Goal: Task Accomplishment & Management: Use online tool/utility

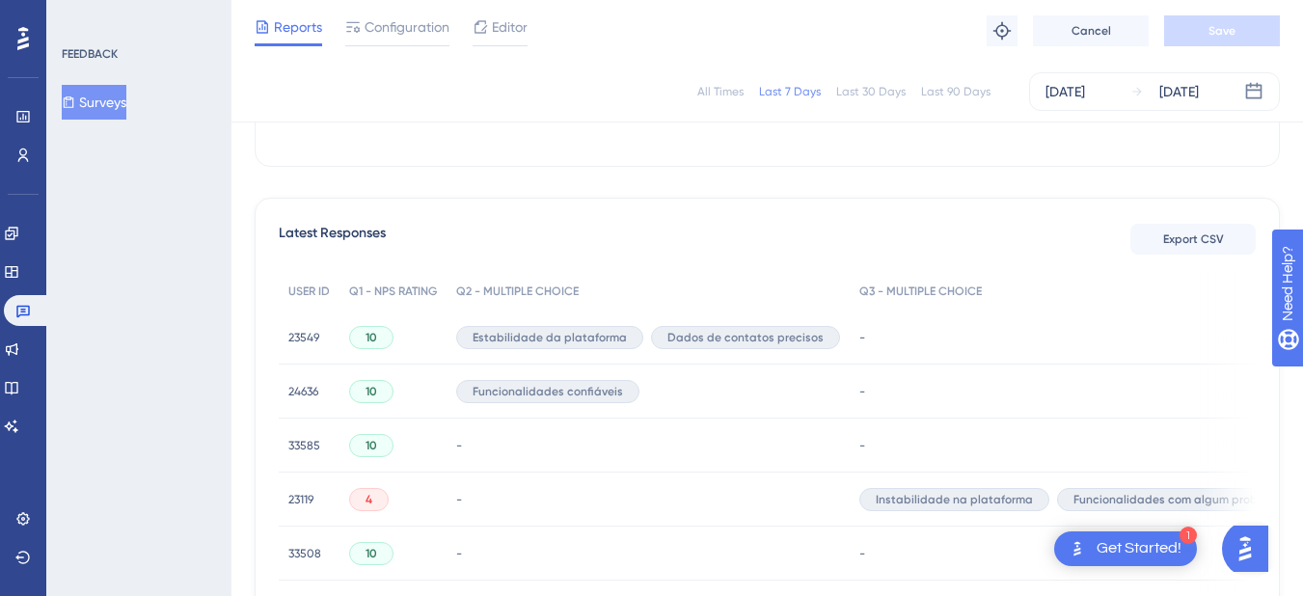
scroll to position [566, 0]
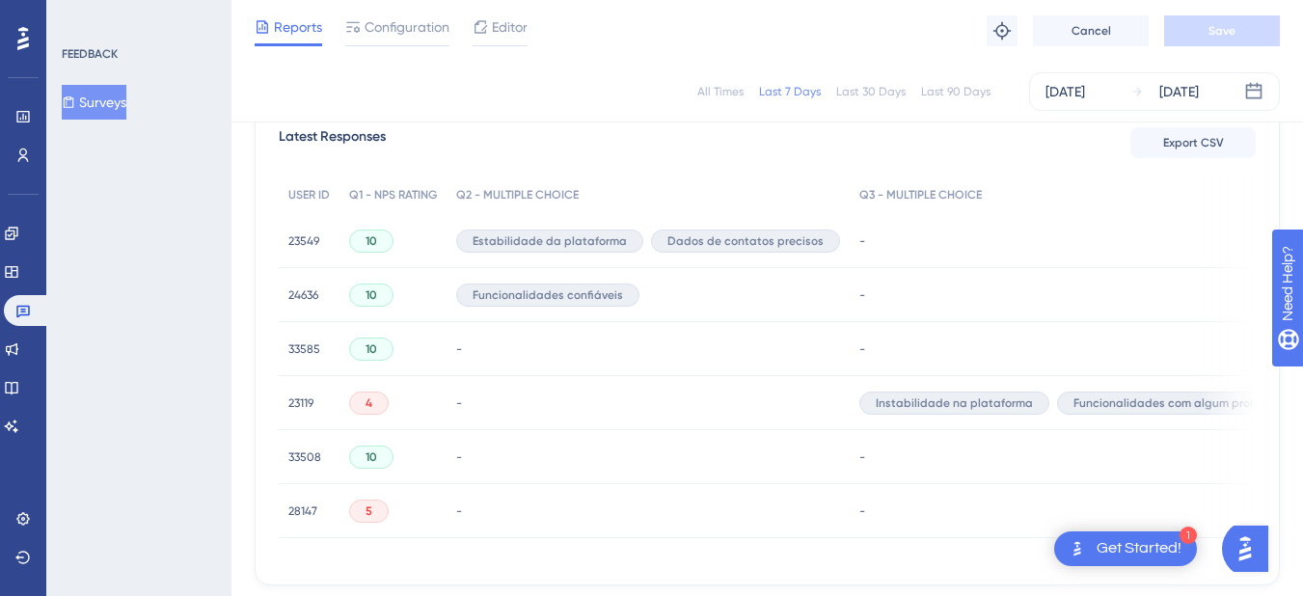
click at [288, 403] on span "23119" at bounding box center [300, 402] width 25 height 15
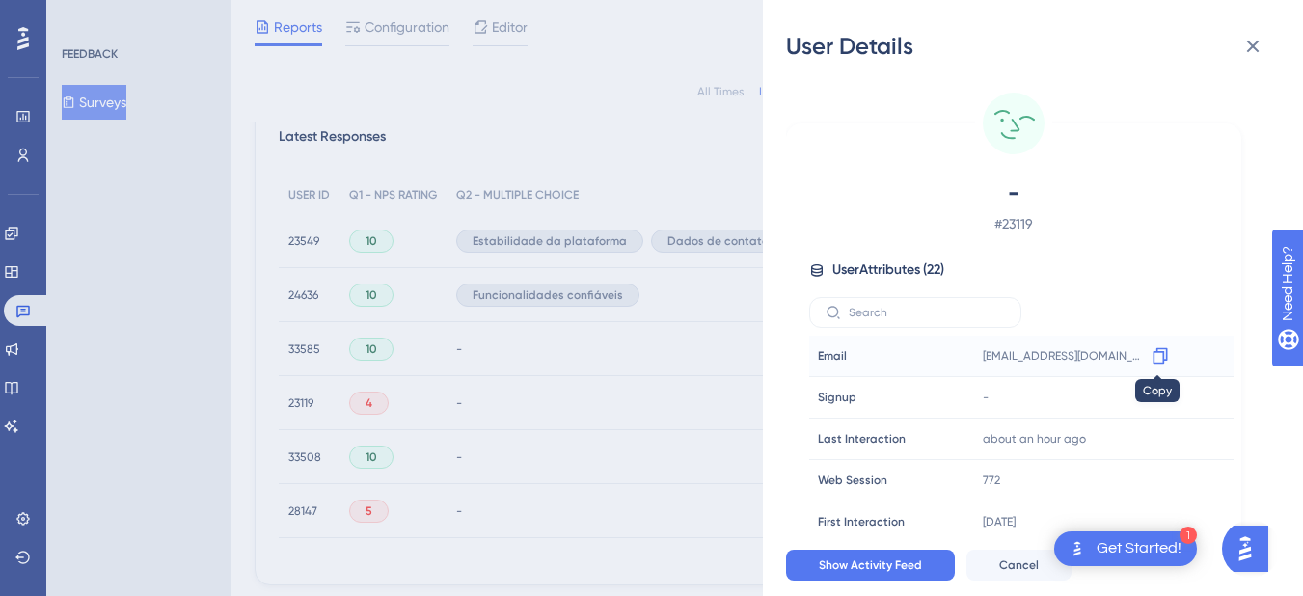
click at [1154, 359] on icon at bounding box center [1160, 355] width 19 height 19
click at [1258, 50] on icon at bounding box center [1253, 47] width 13 height 13
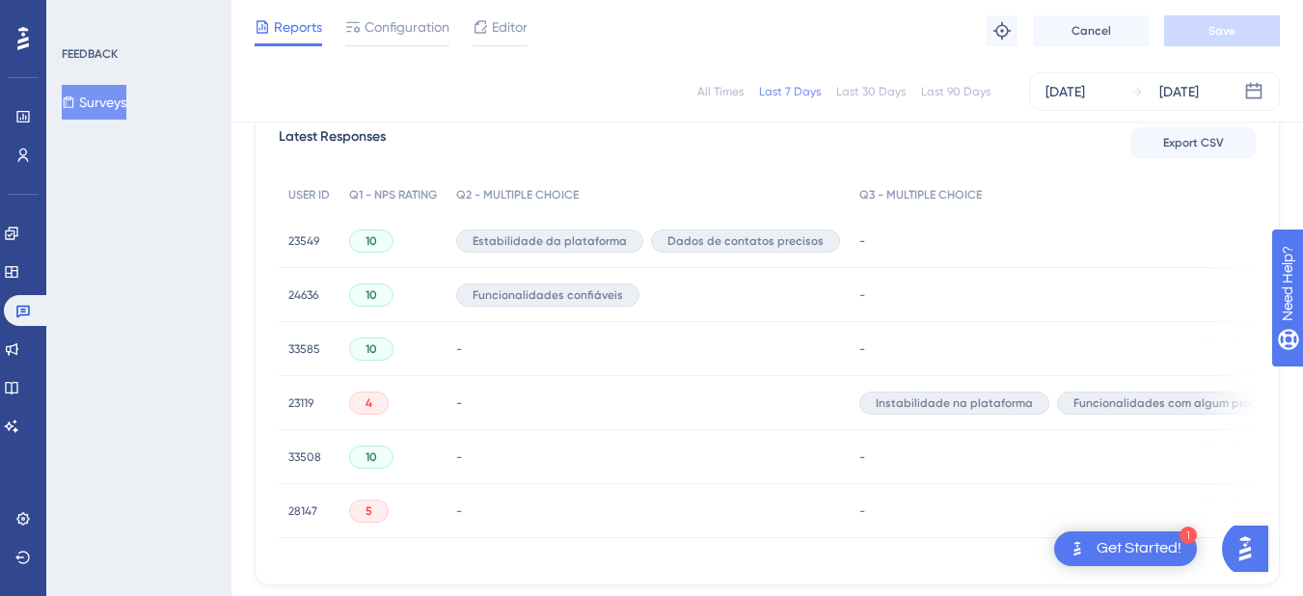
scroll to position [663, 0]
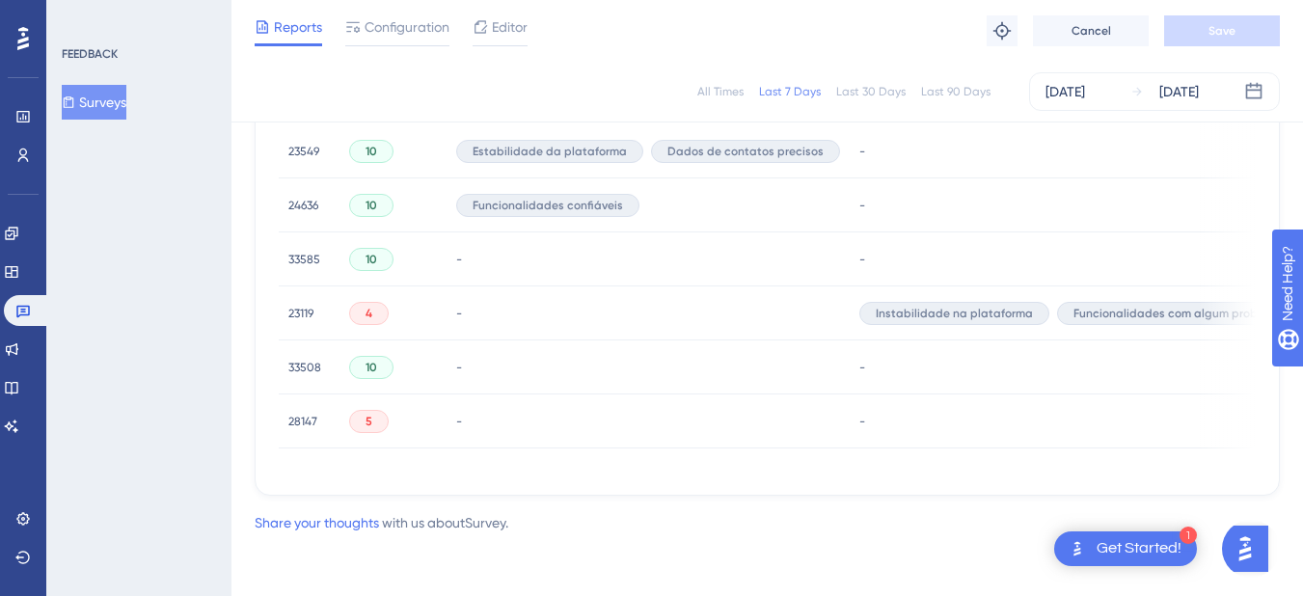
click at [311, 414] on span "28147" at bounding box center [302, 421] width 29 height 15
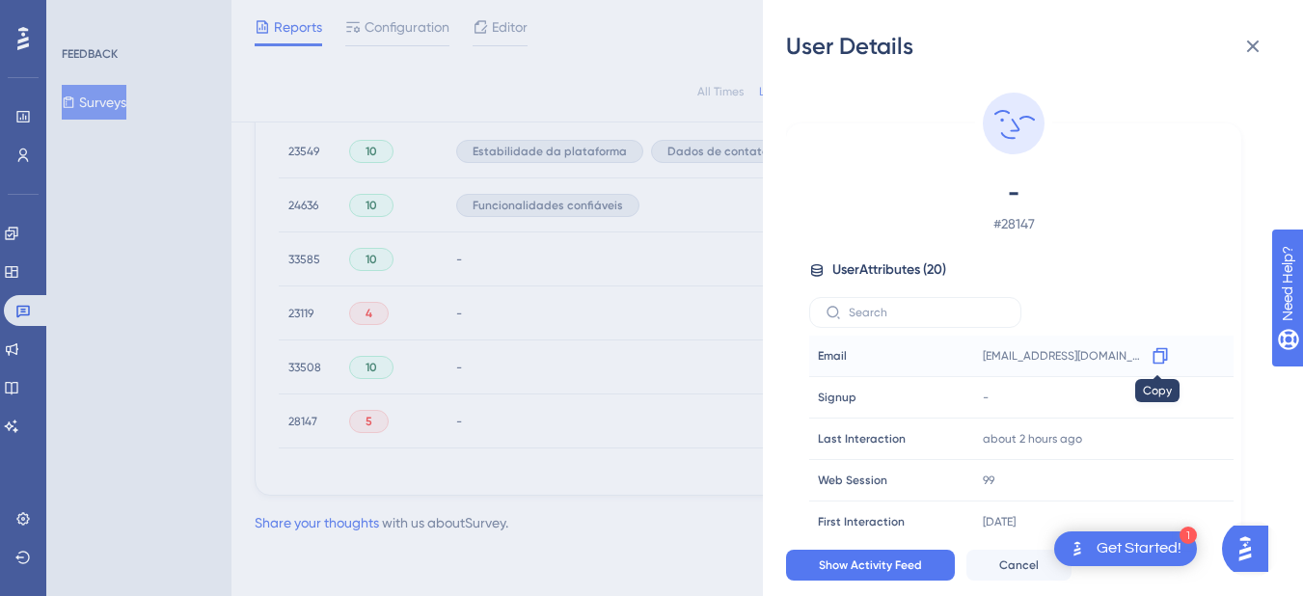
click at [1152, 361] on icon at bounding box center [1159, 356] width 14 height 16
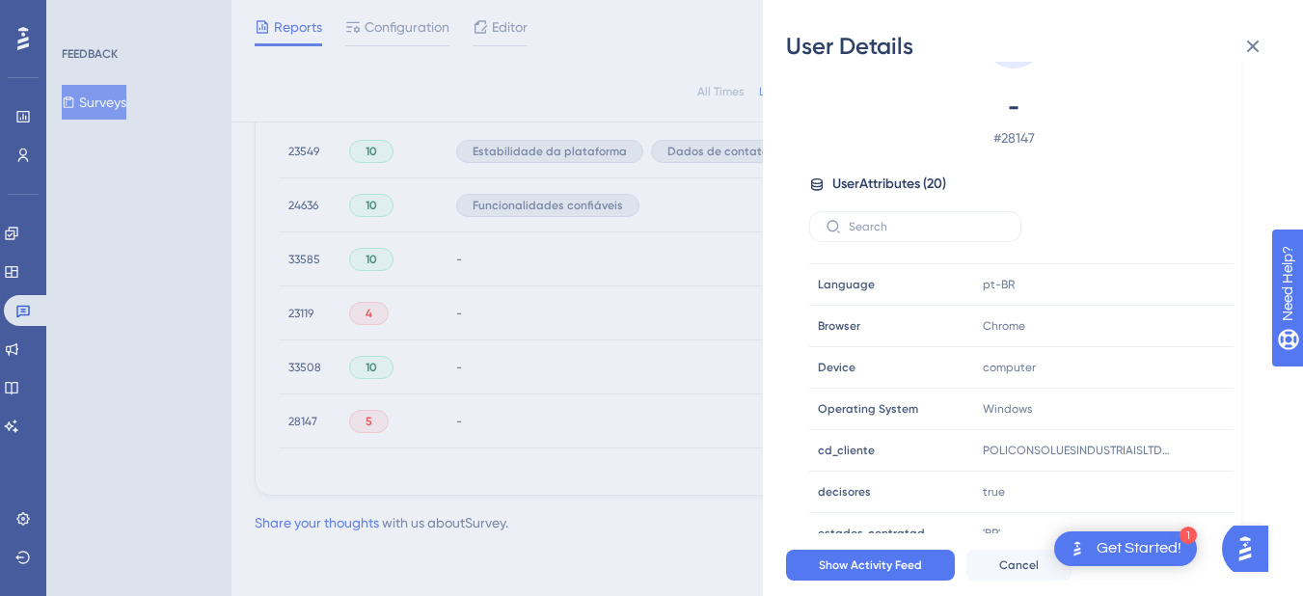
click at [1257, 51] on icon at bounding box center [1252, 46] width 23 height 23
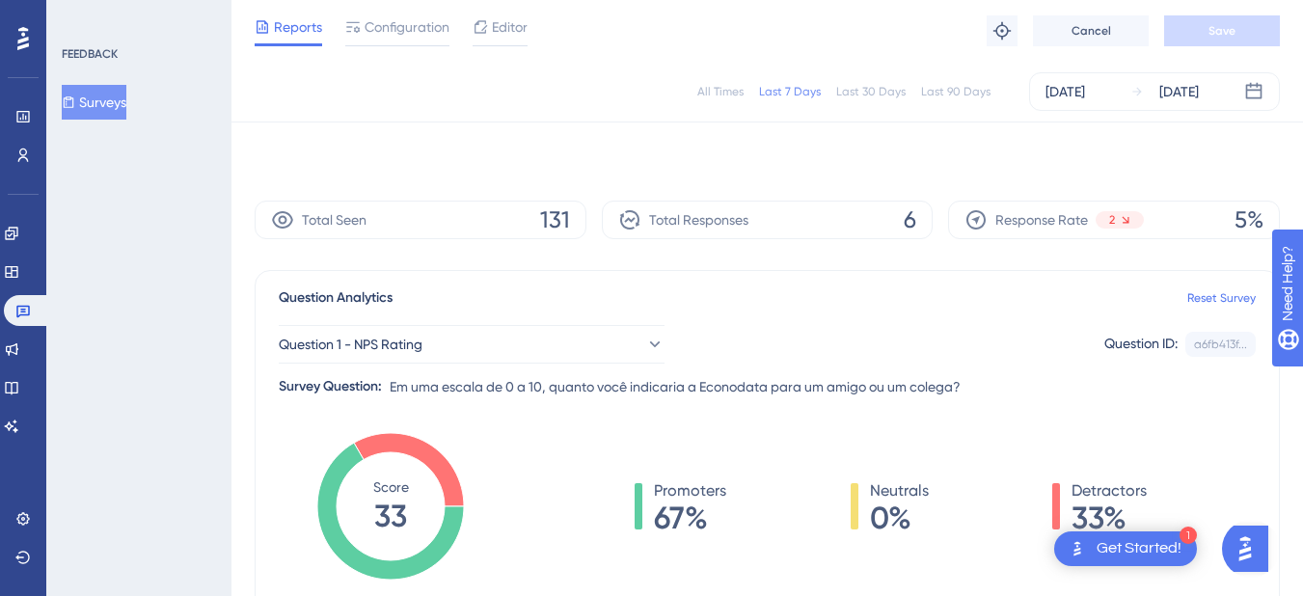
scroll to position [663, 0]
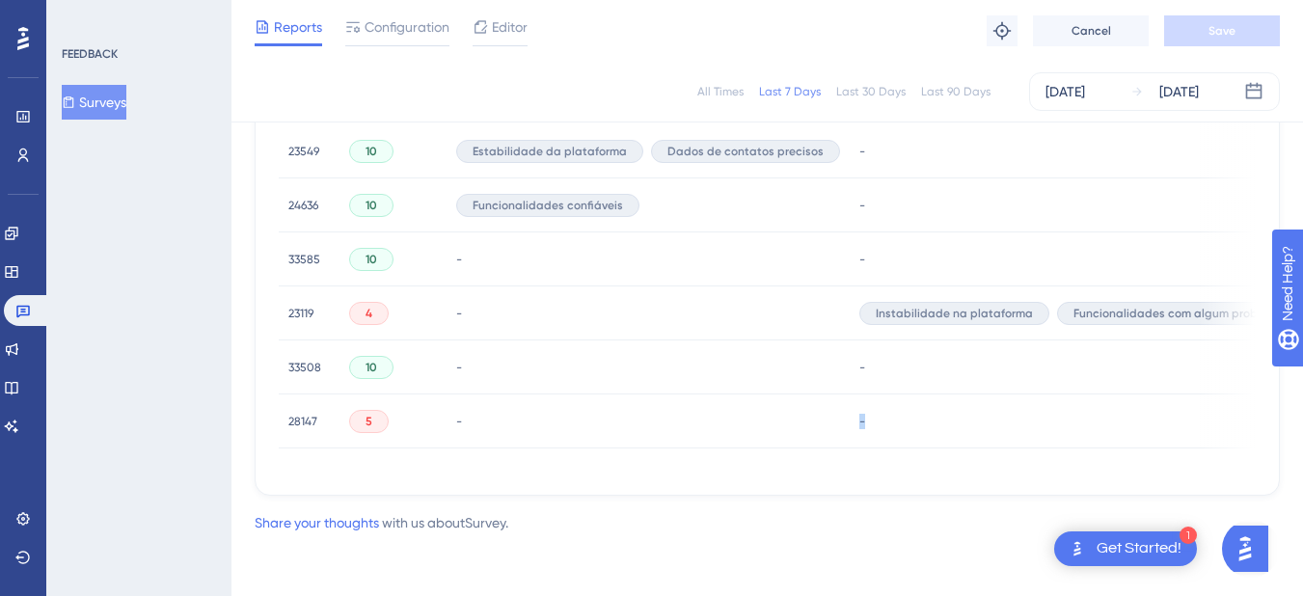
drag, startPoint x: 624, startPoint y: 472, endPoint x: 887, endPoint y: 453, distance: 263.9
click at [934, 453] on div "Latest Responses Export CSV USER ID Q1 - NPS RATING Q2 - MULTIPLE CHOICE Q3 - M…" at bounding box center [767, 254] width 1025 height 484
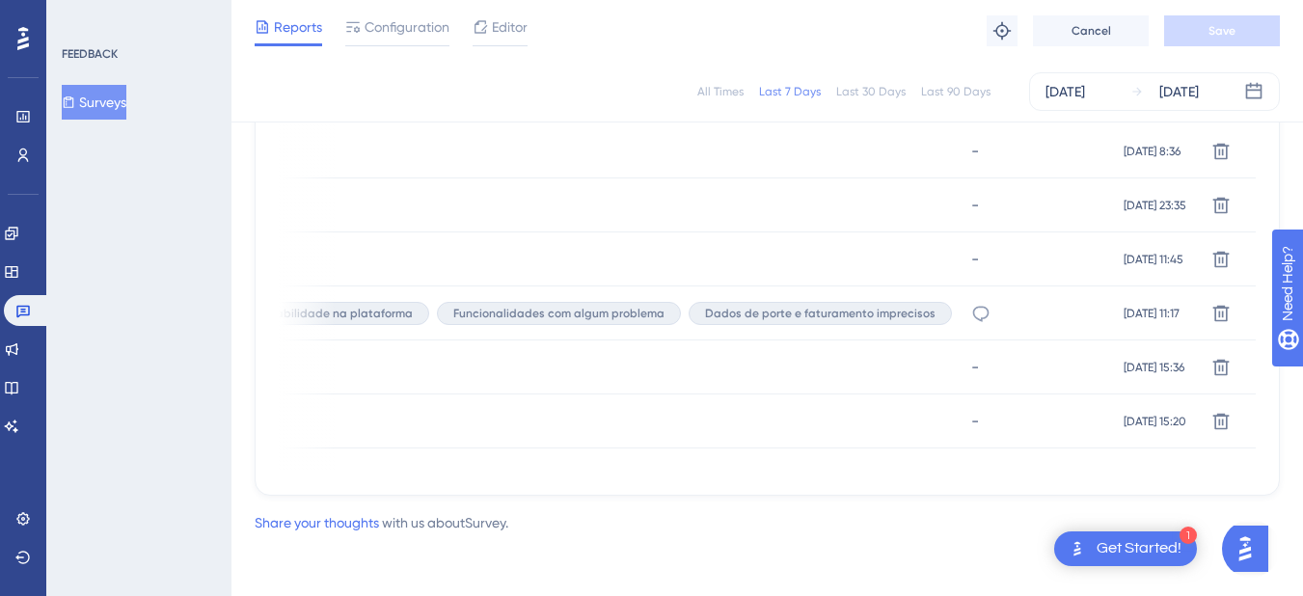
scroll to position [0, 584]
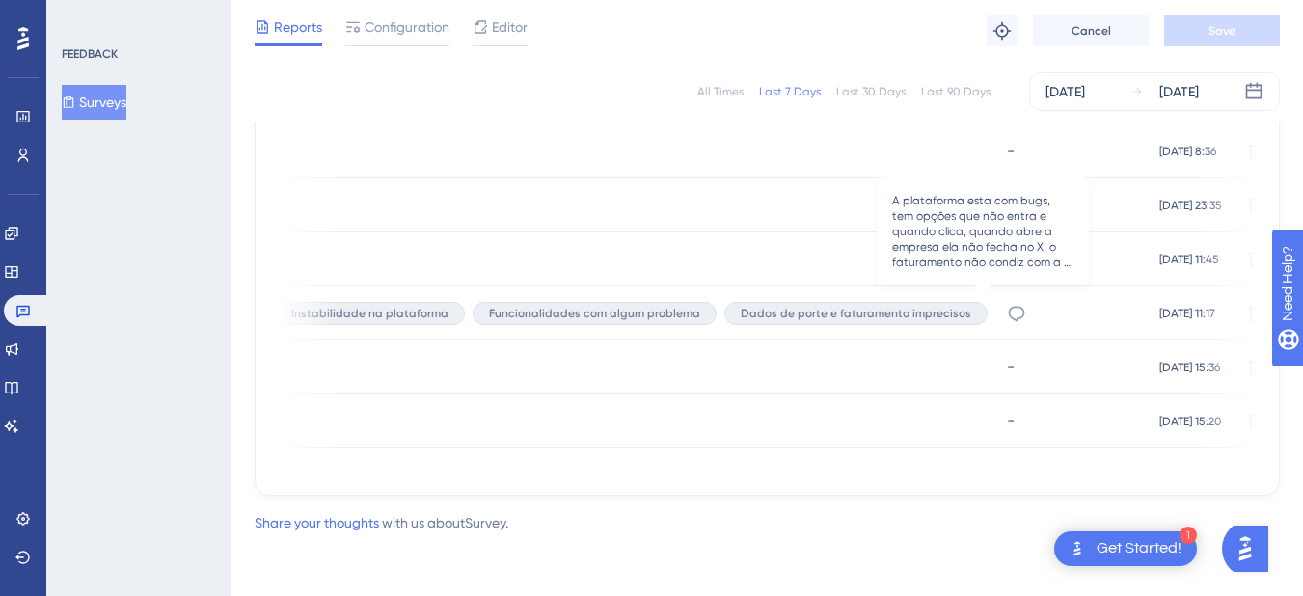
click at [1009, 306] on icon at bounding box center [1017, 313] width 16 height 15
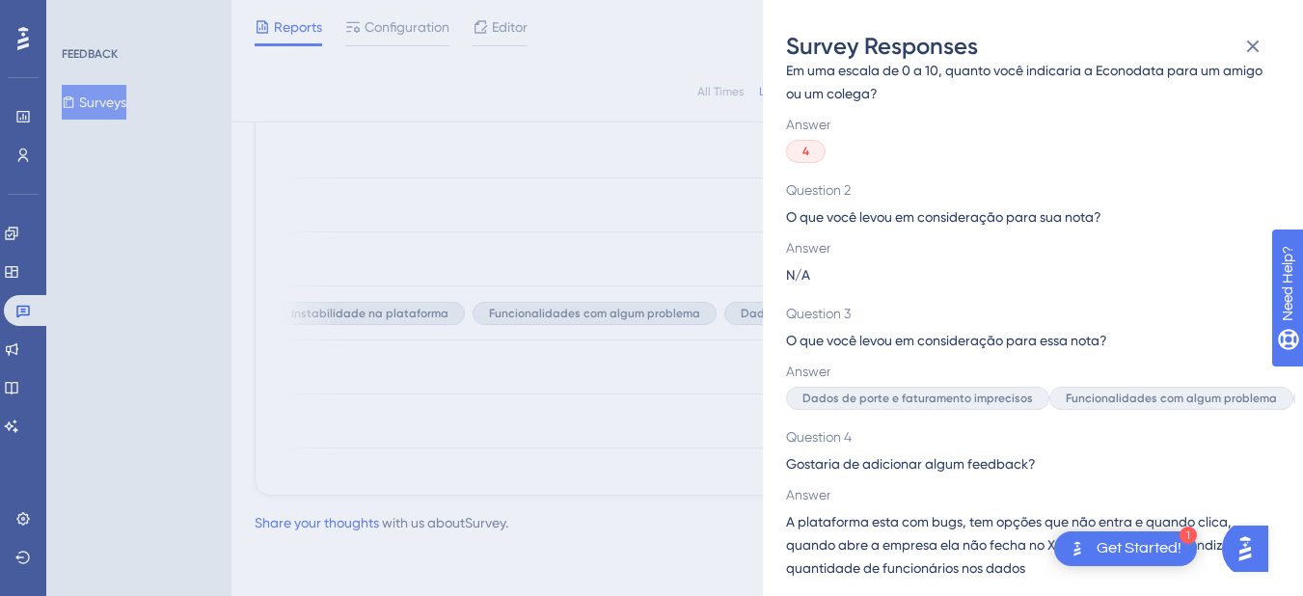
scroll to position [0, 0]
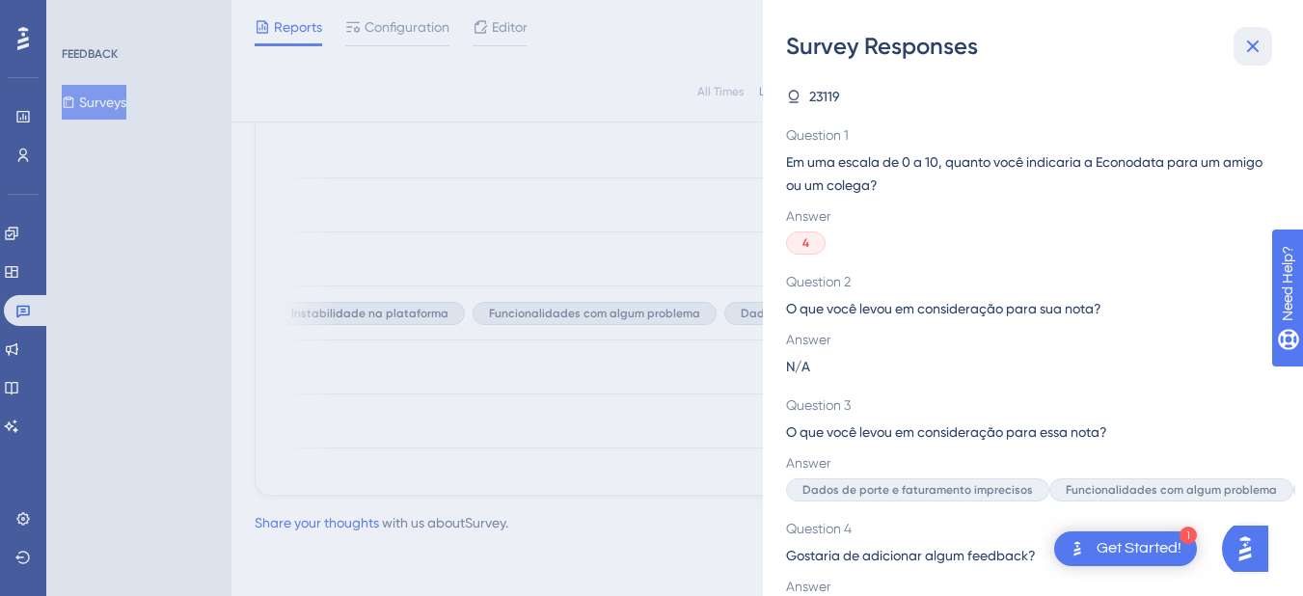
click at [1232, 55] on div "Survey Responses" at bounding box center [1033, 46] width 494 height 31
drag, startPoint x: 1255, startPoint y: 41, endPoint x: 1210, endPoint y: 93, distance: 67.7
click at [1252, 44] on icon at bounding box center [1252, 46] width 23 height 23
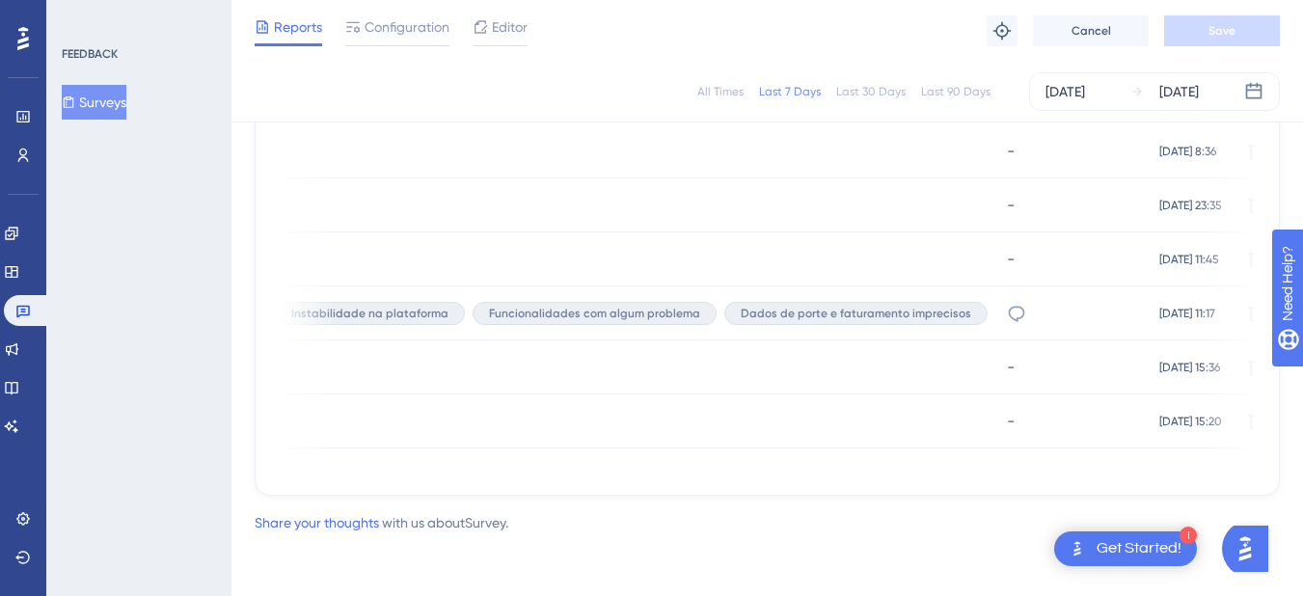
drag, startPoint x: 893, startPoint y: 464, endPoint x: 812, endPoint y: 470, distance: 81.2
click at [779, 472] on div "Latest Responses Export CSV USER ID Q1 - NPS RATING Q2 - MULTIPLE CHOICE Q3 - M…" at bounding box center [767, 254] width 1025 height 484
